Goal: Information Seeking & Learning: Learn about a topic

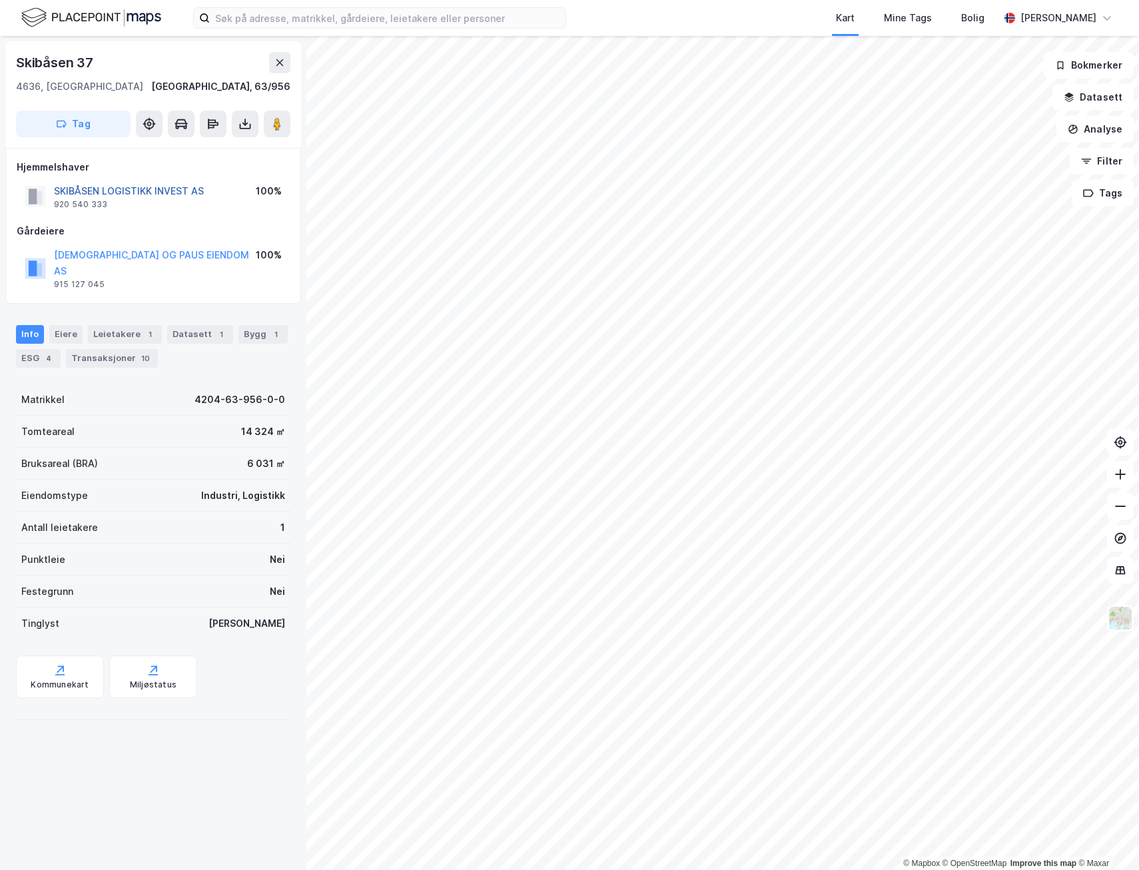
click at [0, 0] on button "SKIBÅSEN LOGISTIKK INVEST AS" at bounding box center [0, 0] width 0 height 0
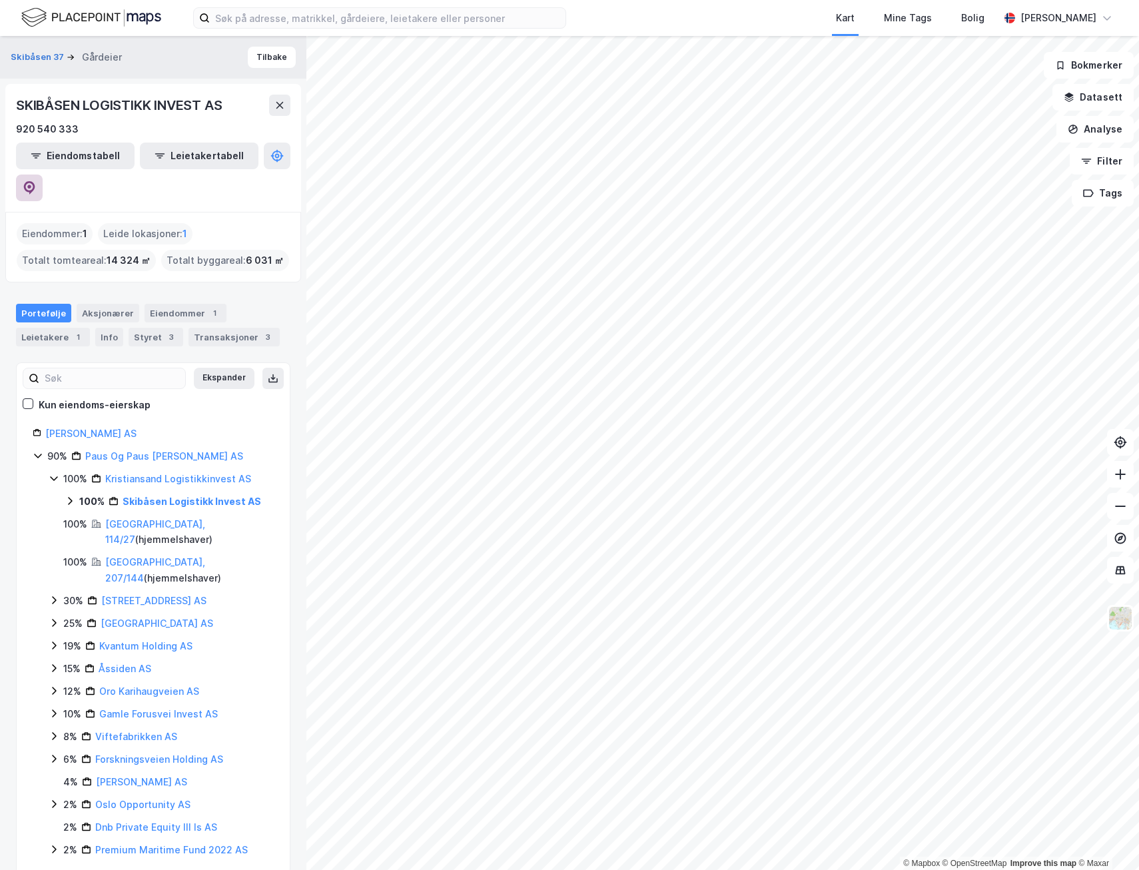
click at [43, 175] on button at bounding box center [29, 188] width 27 height 27
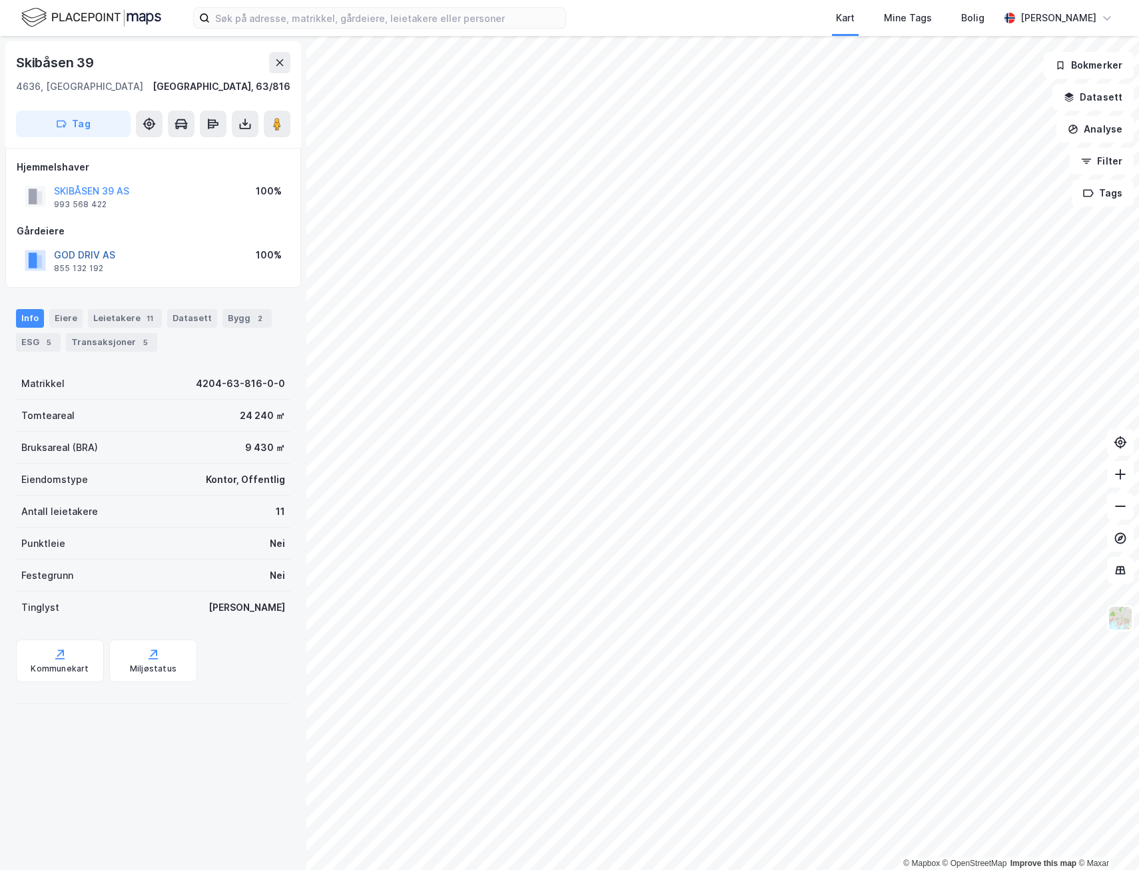
click at [0, 0] on button "GOD DRIV AS" at bounding box center [0, 0] width 0 height 0
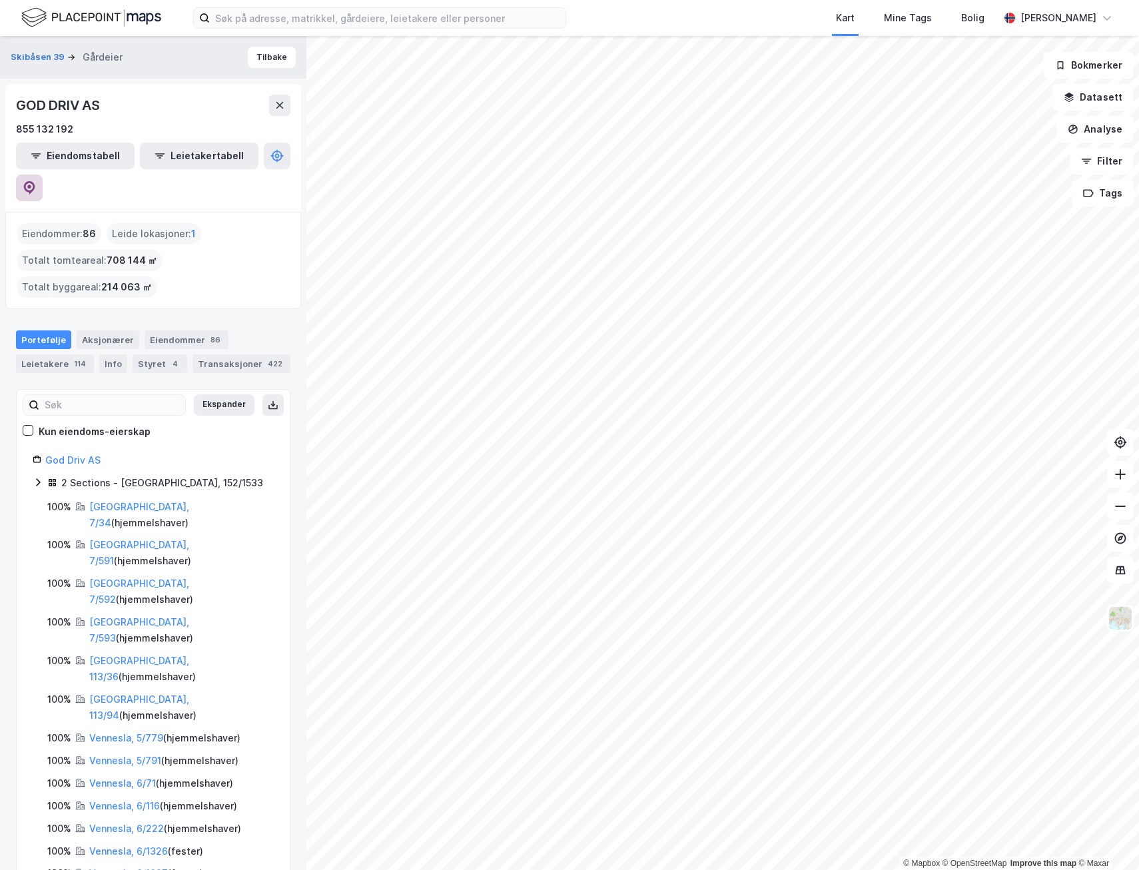
click at [36, 181] on icon at bounding box center [29, 187] width 13 height 13
click at [279, 54] on button "Tilbake" at bounding box center [272, 57] width 48 height 21
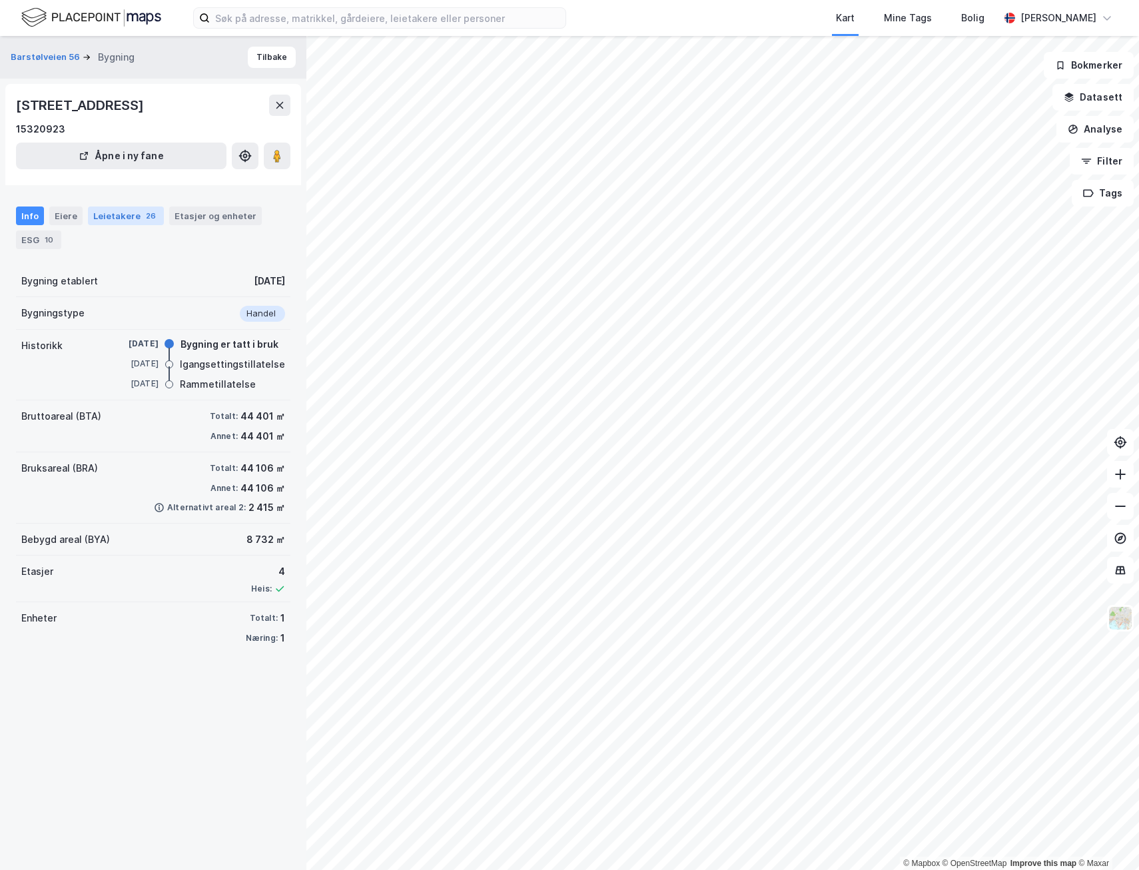
click at [143, 213] on div "26" at bounding box center [150, 215] width 15 height 13
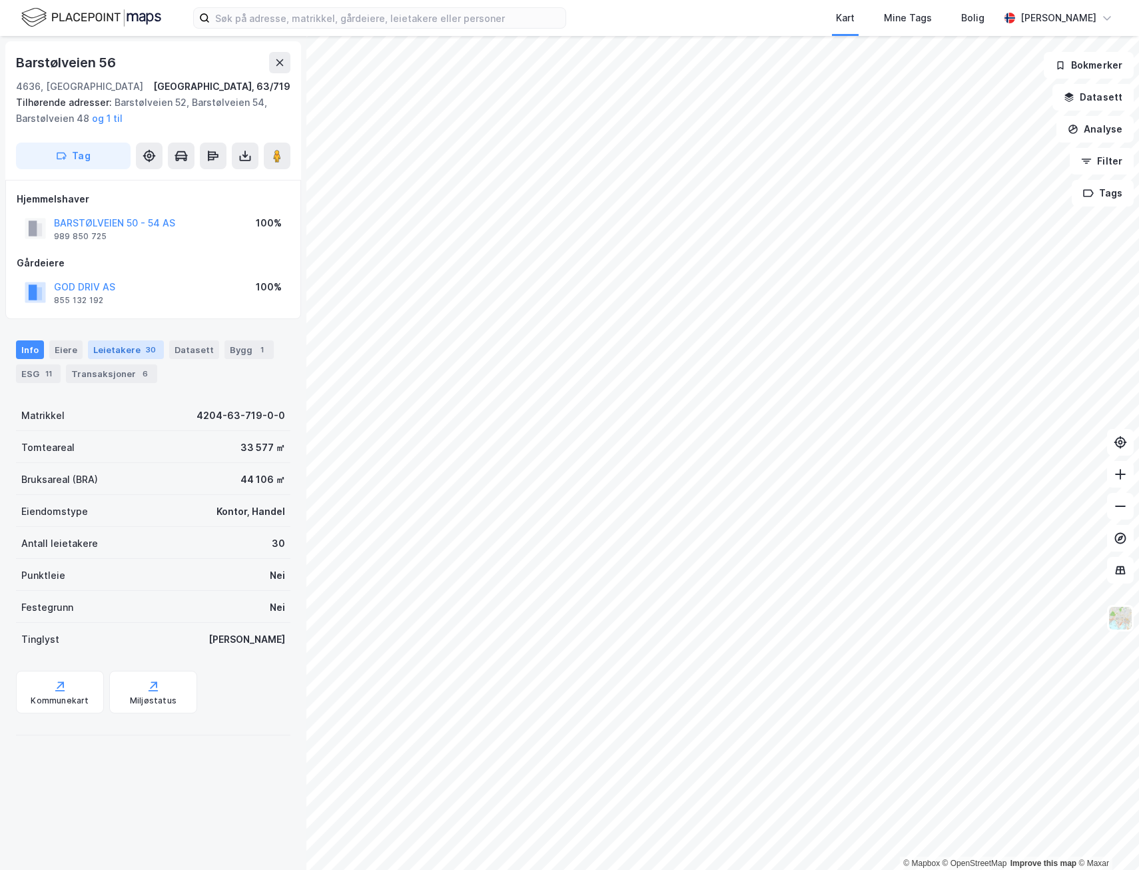
click at [140, 343] on div "Leietakere 30" at bounding box center [126, 350] width 76 height 19
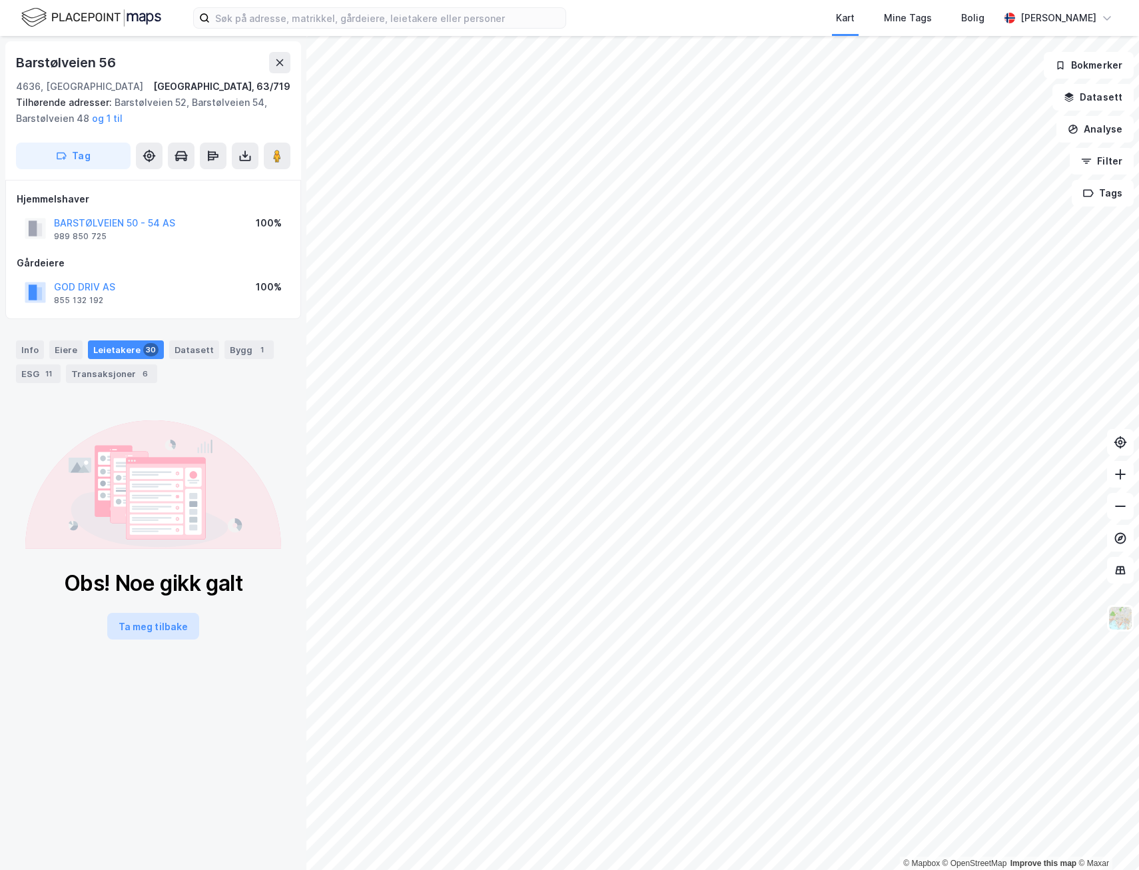
click at [163, 623] on button "Ta meg tilbake" at bounding box center [153, 626] width 92 height 27
click at [31, 352] on div "Info" at bounding box center [30, 350] width 28 height 19
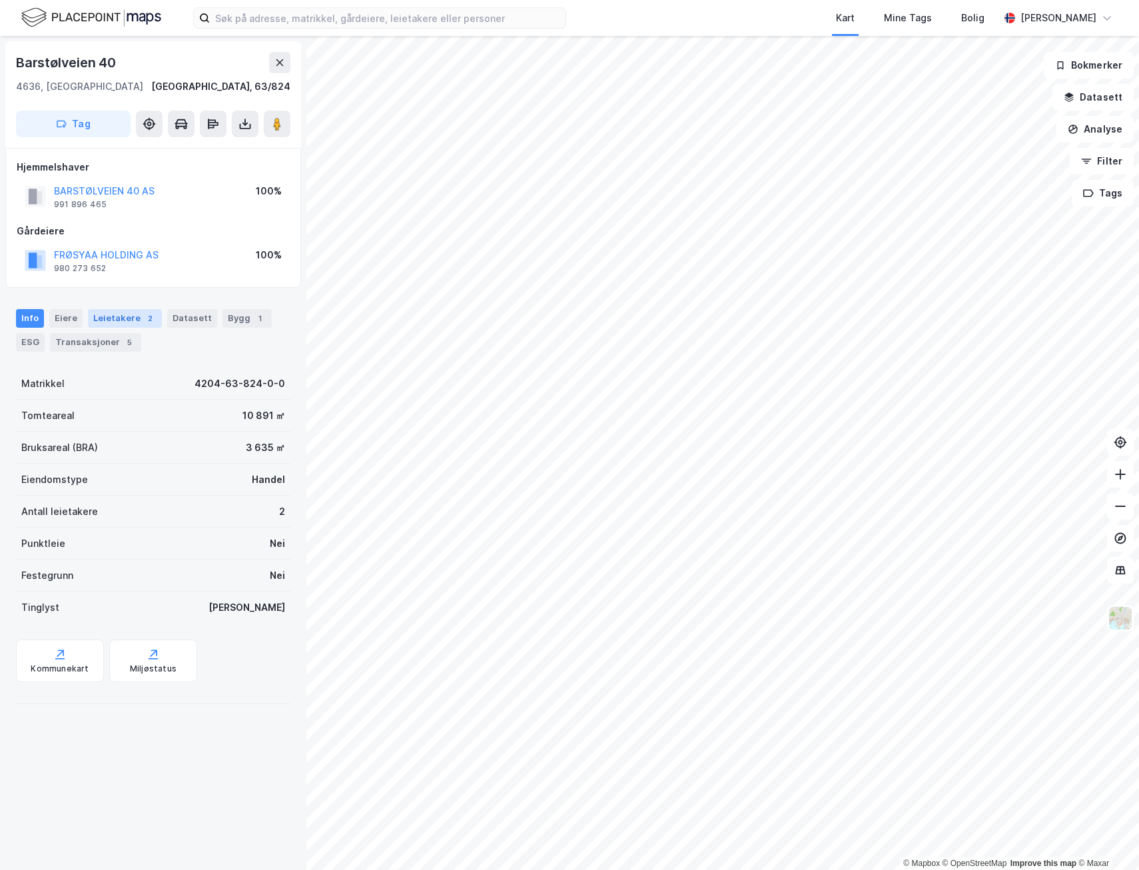
click at [100, 315] on div "Leietakere 2" at bounding box center [125, 318] width 74 height 19
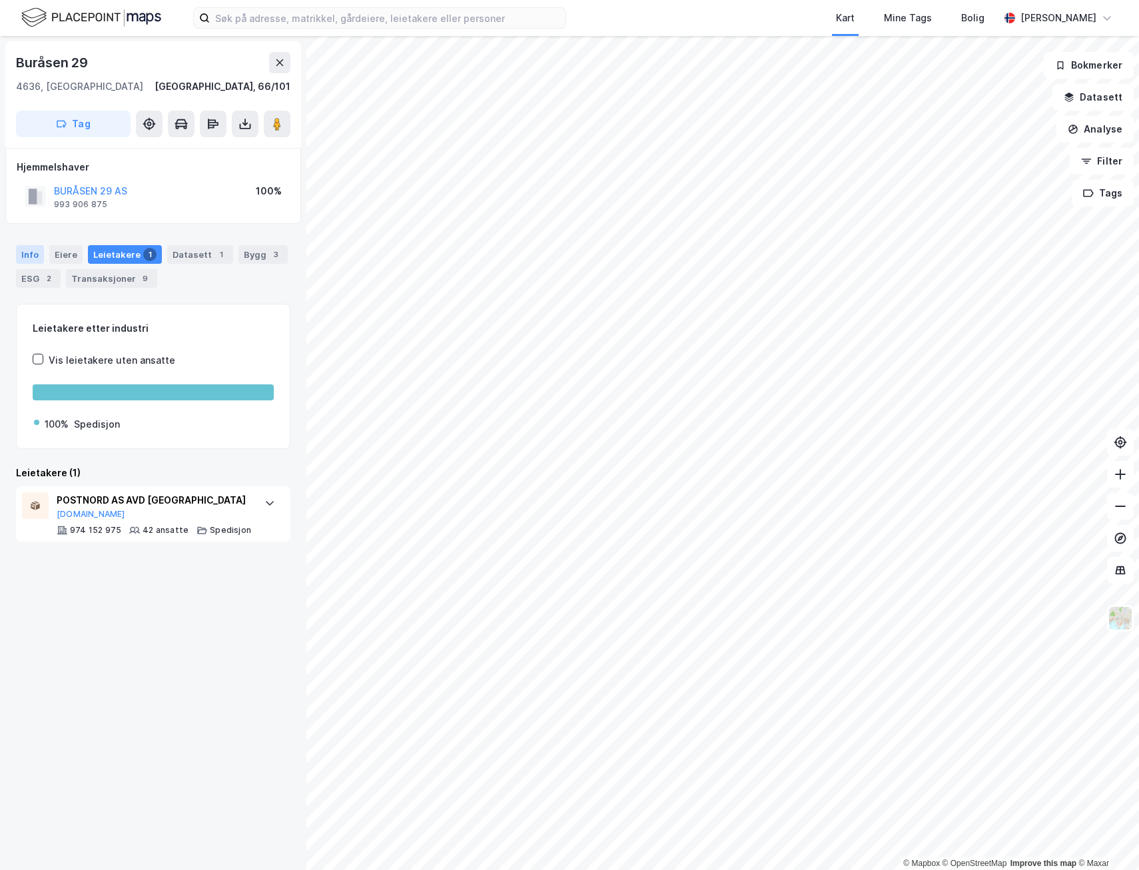
click at [25, 247] on div "Info" at bounding box center [30, 254] width 28 height 19
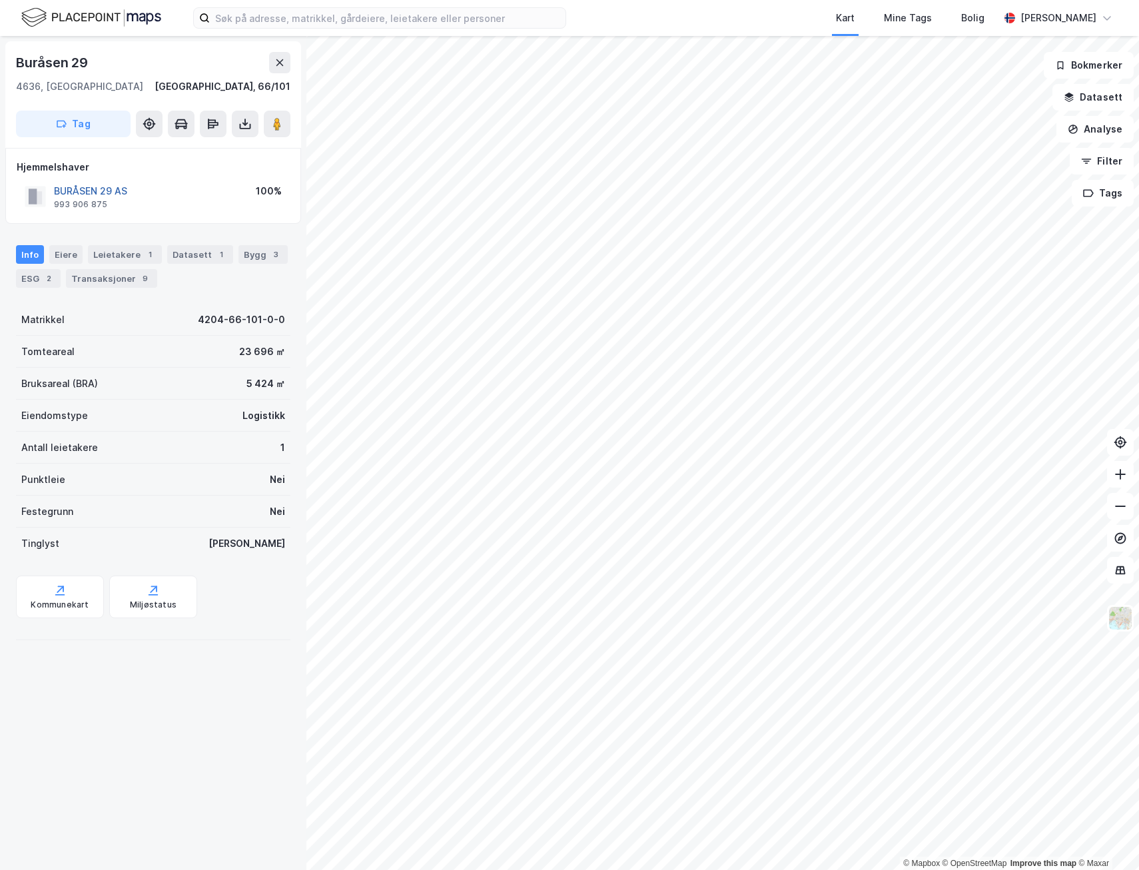
click at [0, 0] on button "BURÅSEN 29 AS" at bounding box center [0, 0] width 0 height 0
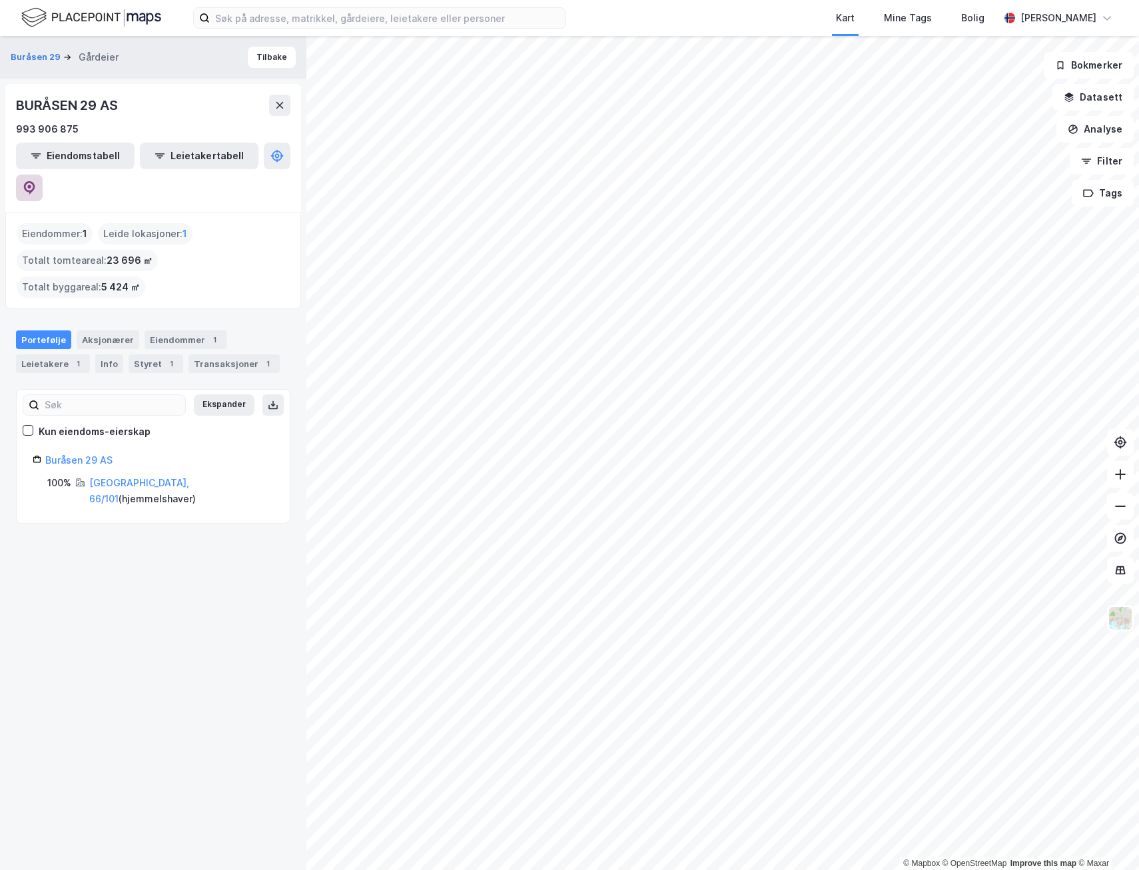
click at [43, 175] on button at bounding box center [29, 188] width 27 height 27
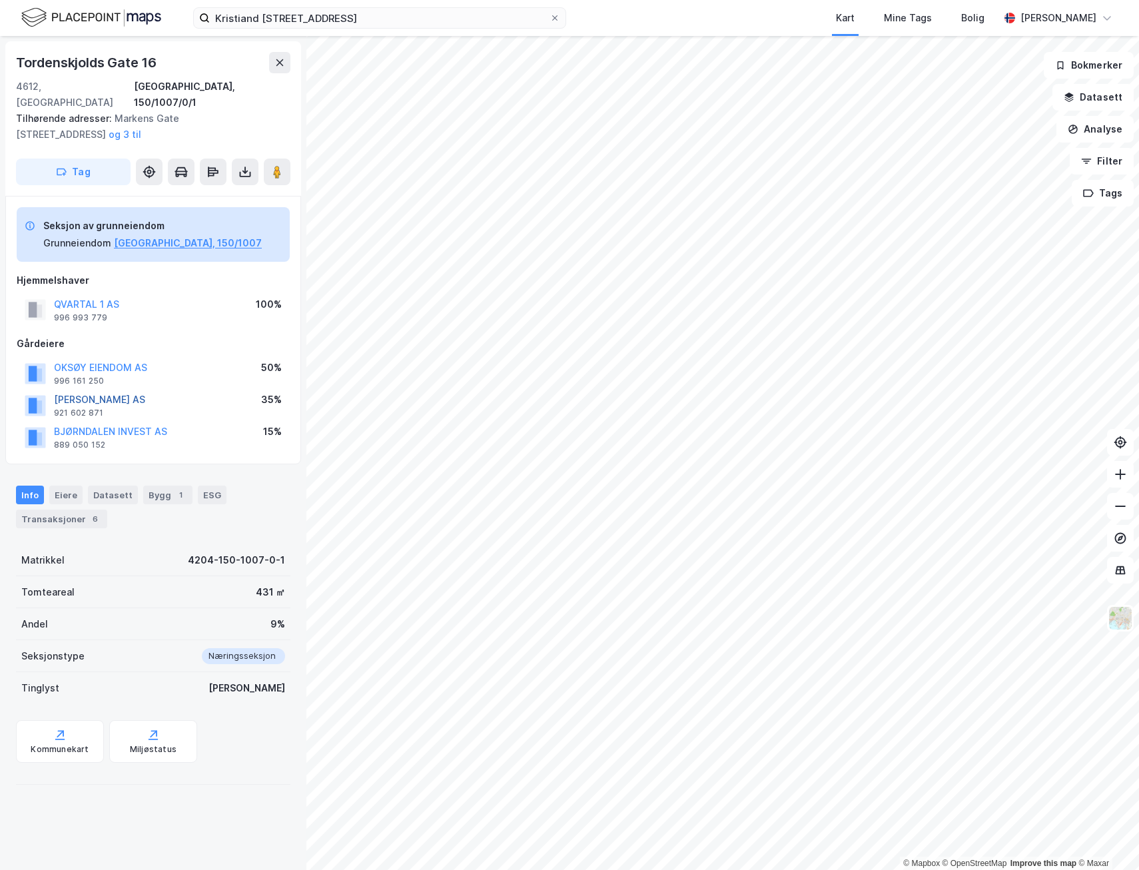
click at [0, 0] on button "[PERSON_NAME] AS" at bounding box center [0, 0] width 0 height 0
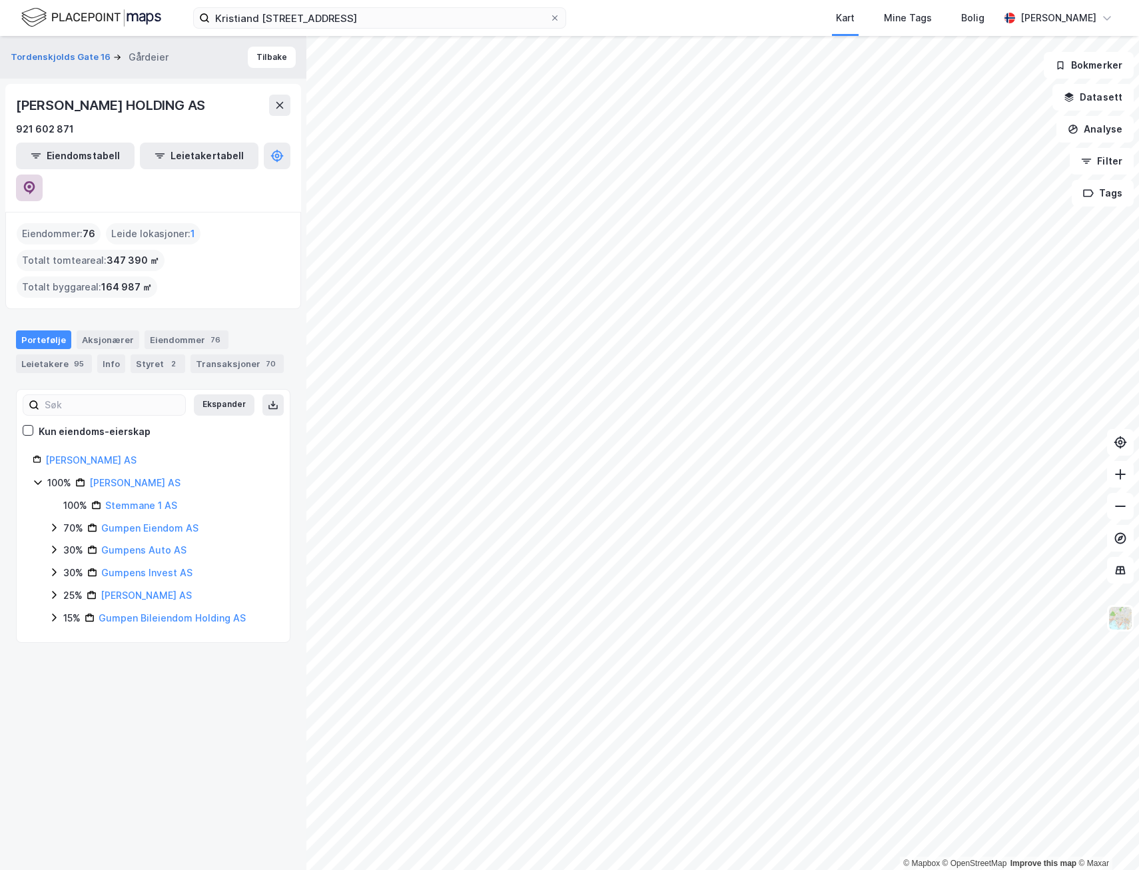
click at [43, 175] on button at bounding box center [29, 188] width 27 height 27
click at [266, 65] on button "Tilbake" at bounding box center [272, 57] width 48 height 21
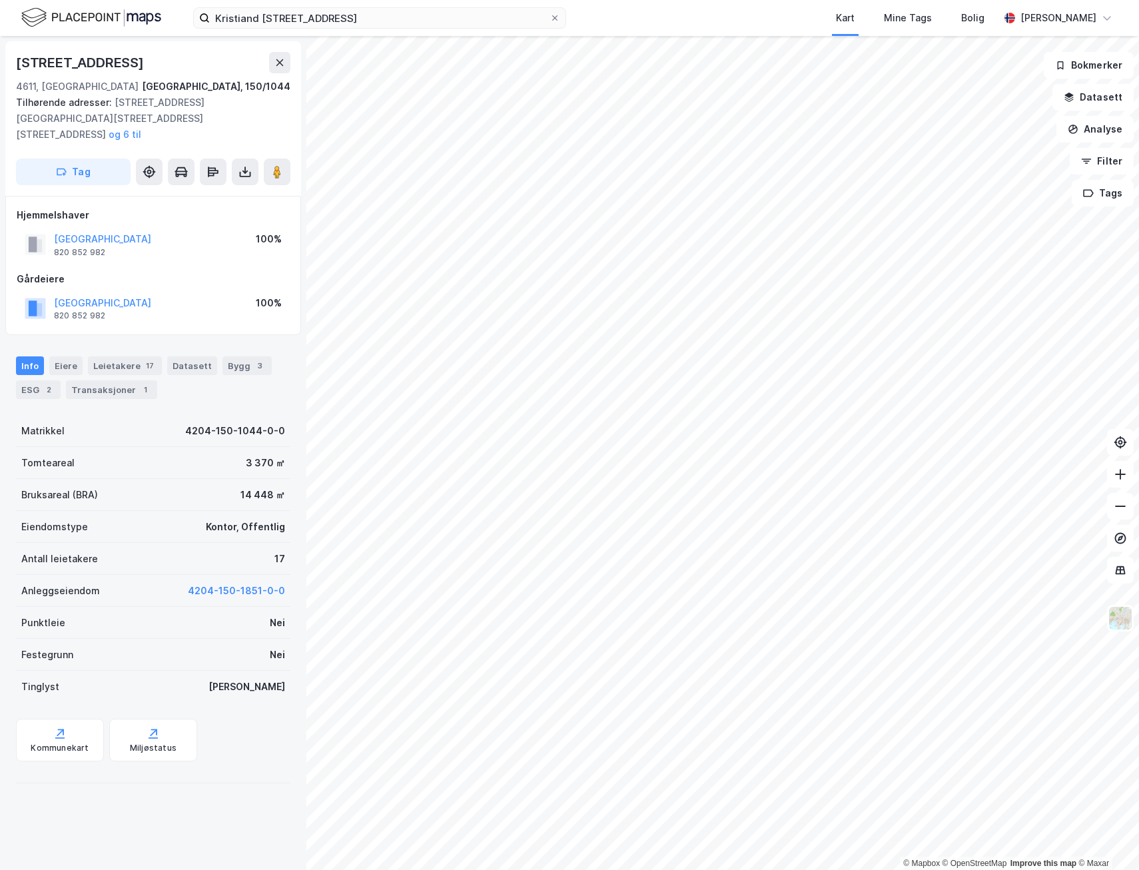
click at [1139, 285] on html "Kristiand [STREET_ADDRESS] Kart Mine Tags [PERSON_NAME] [PERSON_NAME] © Mapbox …" at bounding box center [569, 435] width 1139 height 870
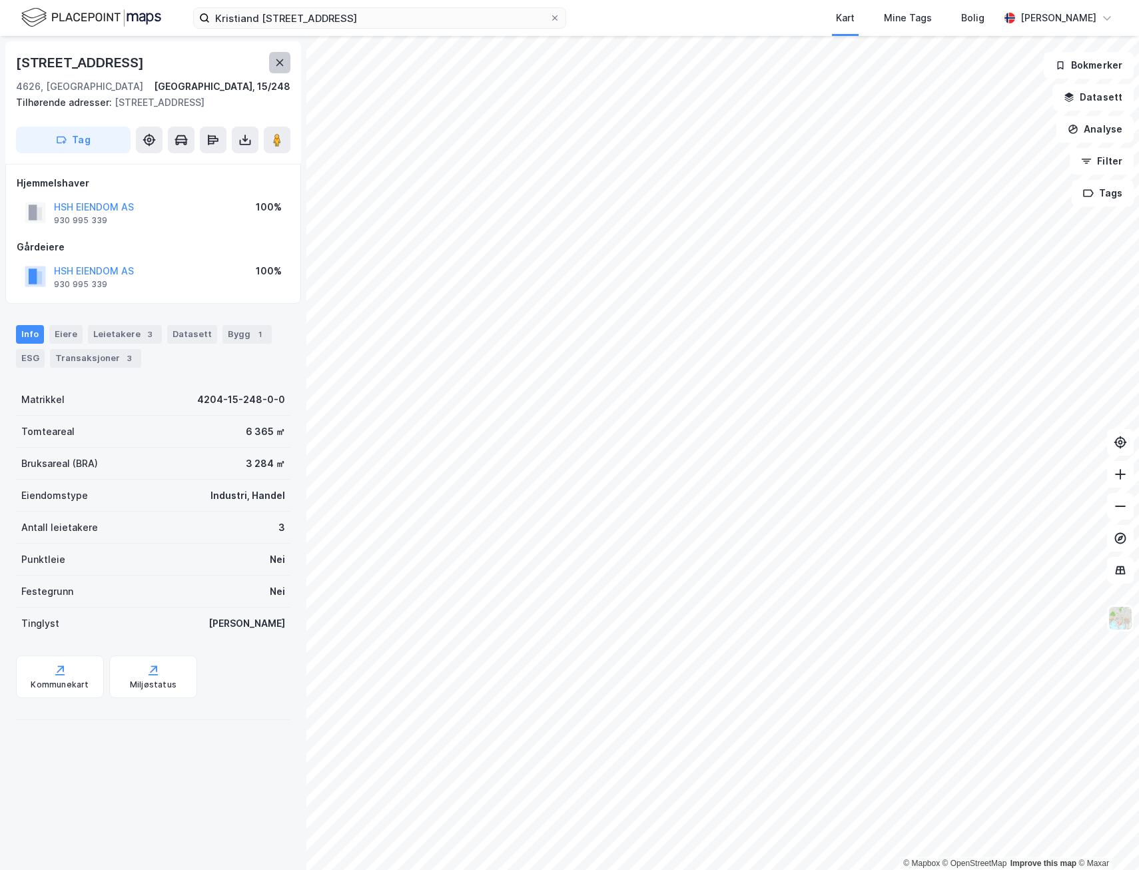
click at [276, 54] on button at bounding box center [279, 62] width 21 height 21
